Goal: Transaction & Acquisition: Purchase product/service

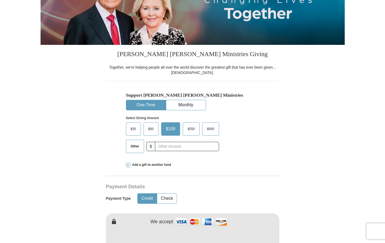
scroll to position [107, 0]
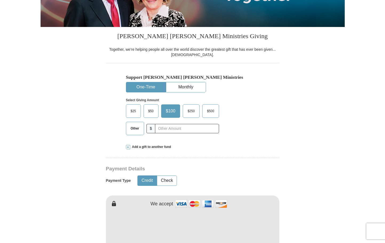
click at [138, 130] on span "Other" at bounding box center [135, 128] width 14 height 8
click at [0, 0] on input "Other" at bounding box center [0, 0] width 0 height 0
click at [171, 129] on input "text" at bounding box center [186, 128] width 59 height 9
type input "455.00"
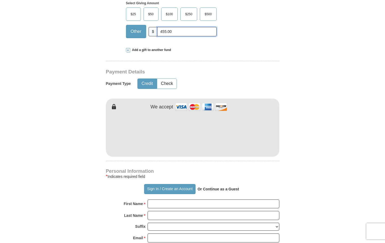
scroll to position [214, 0]
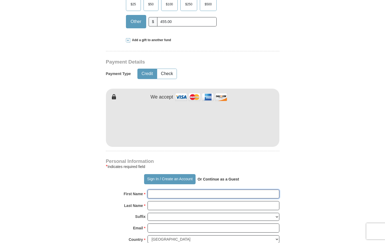
type input "[PERSON_NAME]"
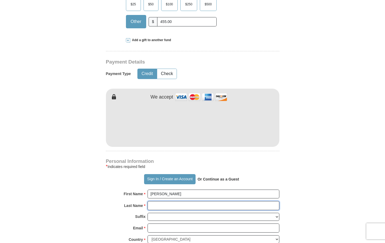
type input "[PERSON_NAME]"
type button "[URL][DOMAIN_NAME]"
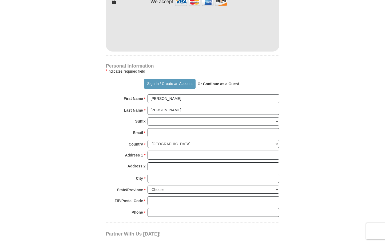
scroll to position [320, 0]
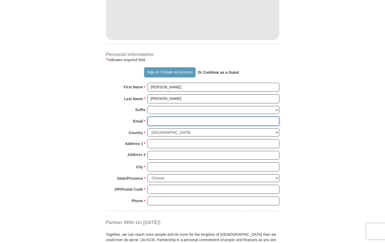
click at [157, 120] on input "Email *" at bounding box center [214, 121] width 132 height 9
type input "[EMAIL_ADDRESS][DOMAIN_NAME]"
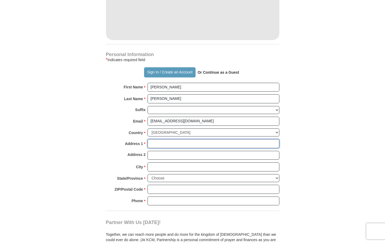
type input "[STREET_ADDRESS]"
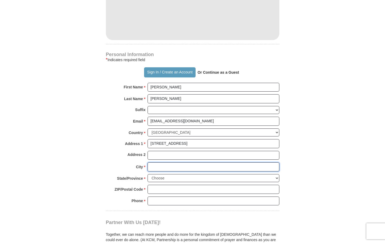
type input "Chesterfield"
select select "MO"
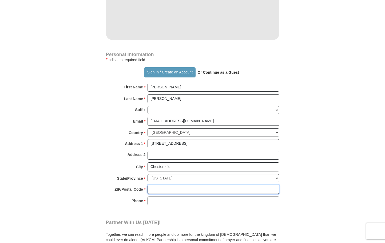
type input "63017"
type input "3143071801"
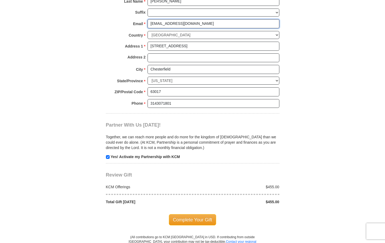
scroll to position [427, 0]
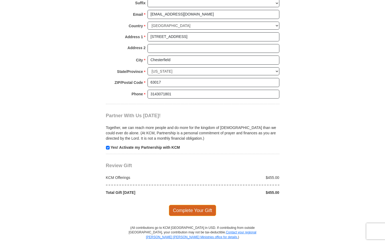
click at [188, 210] on span "Complete Your Gift" at bounding box center [192, 210] width 47 height 11
